Goal: Check status: Check status

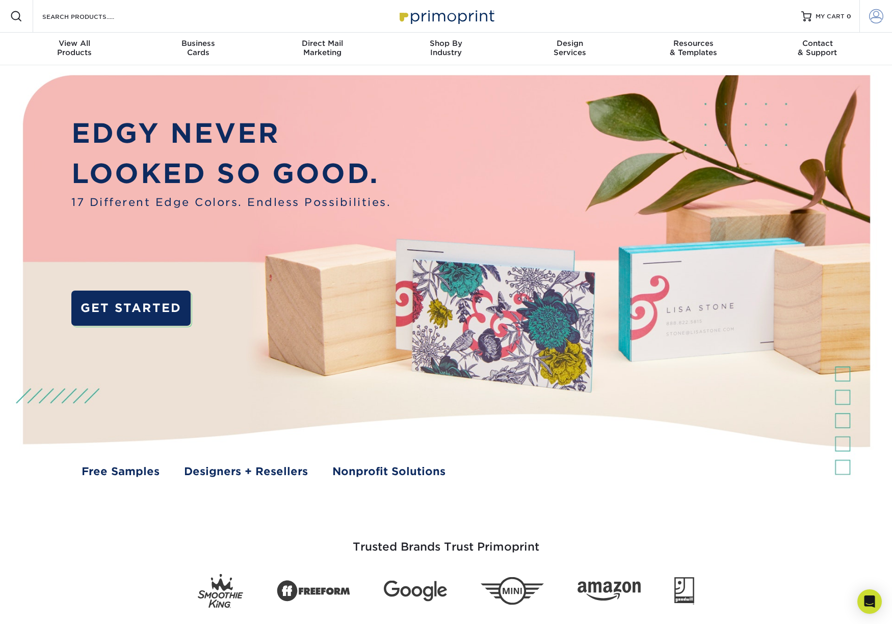
type input "[EMAIL_ADDRESS][DOMAIN_NAME]"
click at [870, 19] on span at bounding box center [876, 16] width 14 height 14
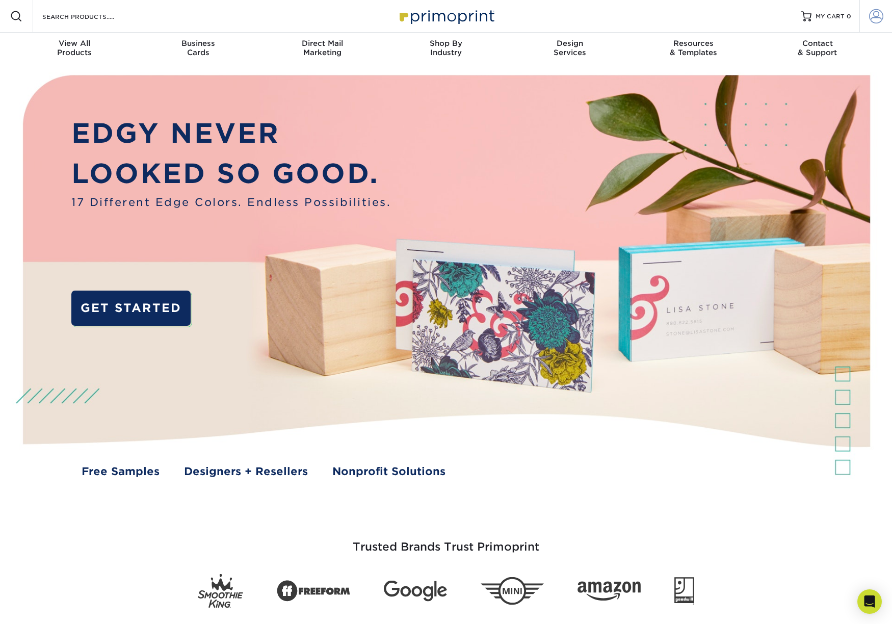
drag, startPoint x: 873, startPoint y: 13, endPoint x: 864, endPoint y: 24, distance: 14.5
click at [873, 13] on span at bounding box center [876, 16] width 14 height 14
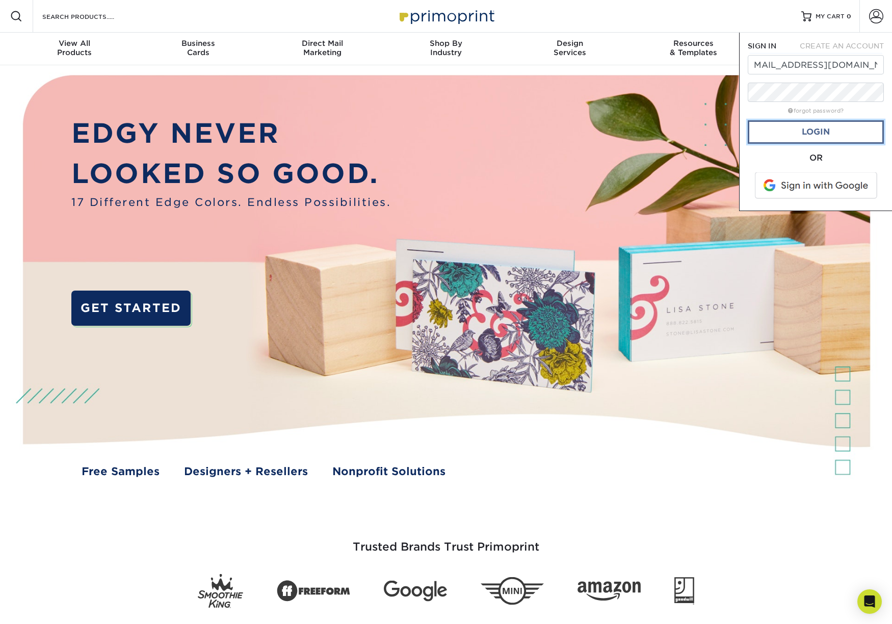
click at [773, 133] on link "Login" at bounding box center [816, 131] width 136 height 23
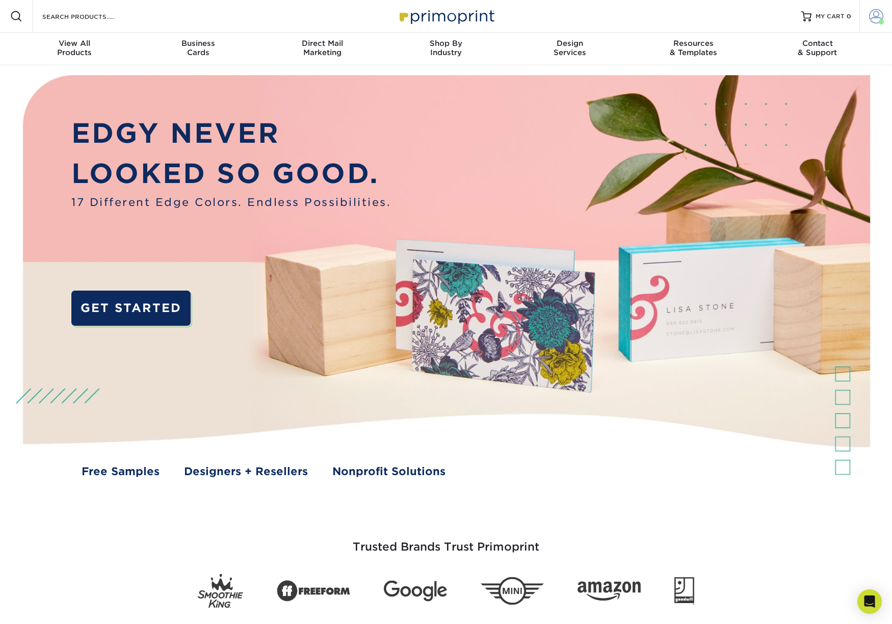
click at [877, 15] on span at bounding box center [876, 16] width 14 height 14
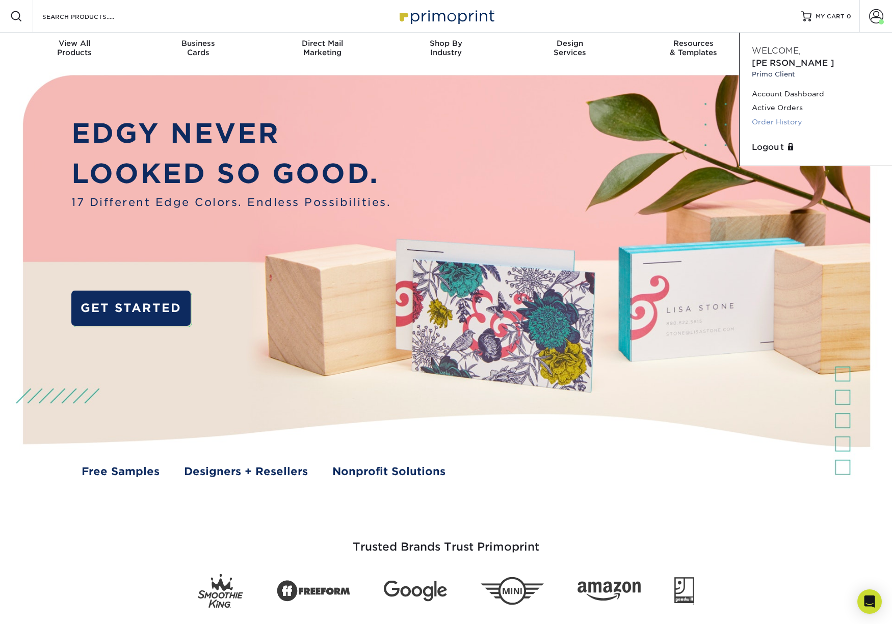
click at [763, 115] on link "Order History" at bounding box center [816, 122] width 128 height 14
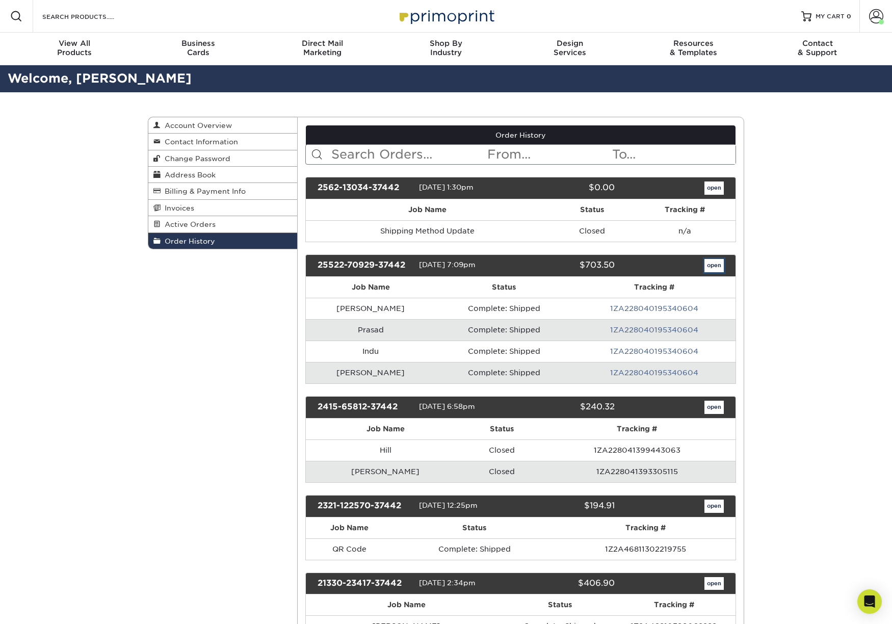
click at [711, 265] on link "open" at bounding box center [714, 265] width 19 height 13
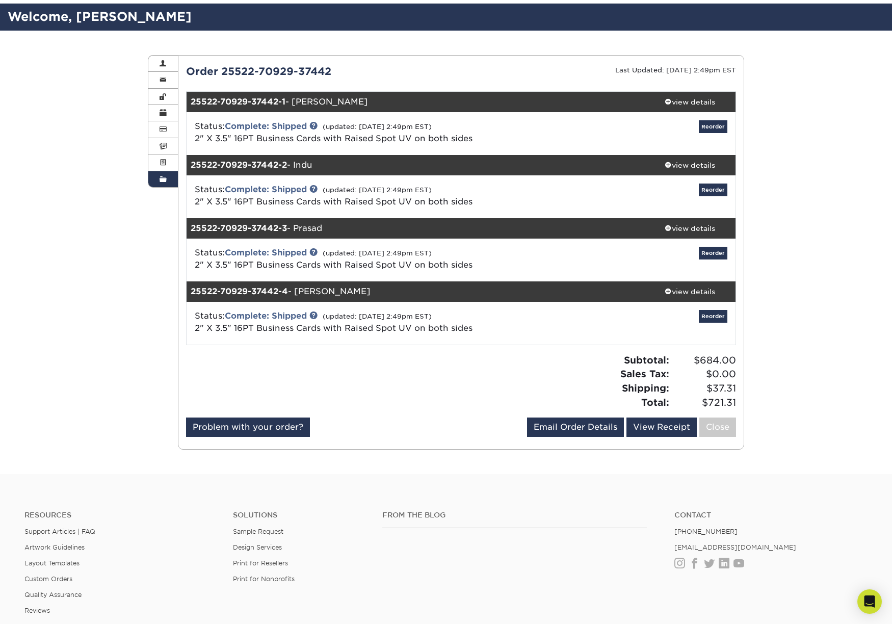
scroll to position [61, 0]
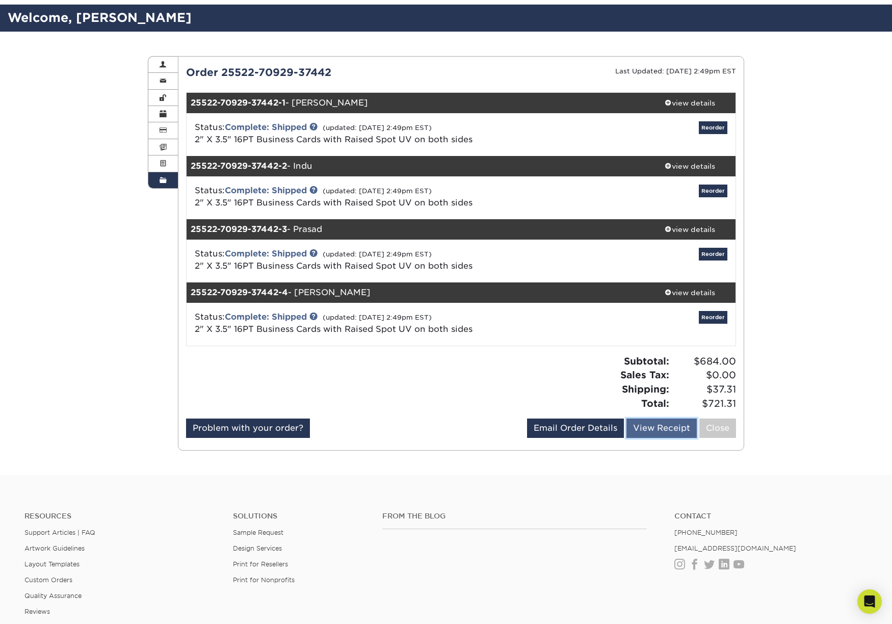
click at [650, 432] on link "View Receipt" at bounding box center [662, 428] width 70 height 19
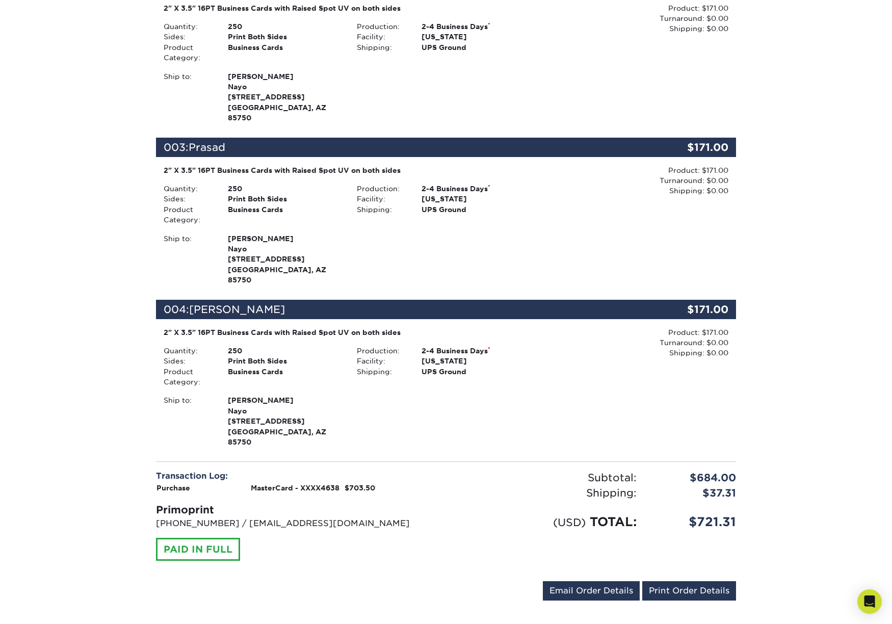
scroll to position [361, 0]
